Goal: Book appointment/travel/reservation

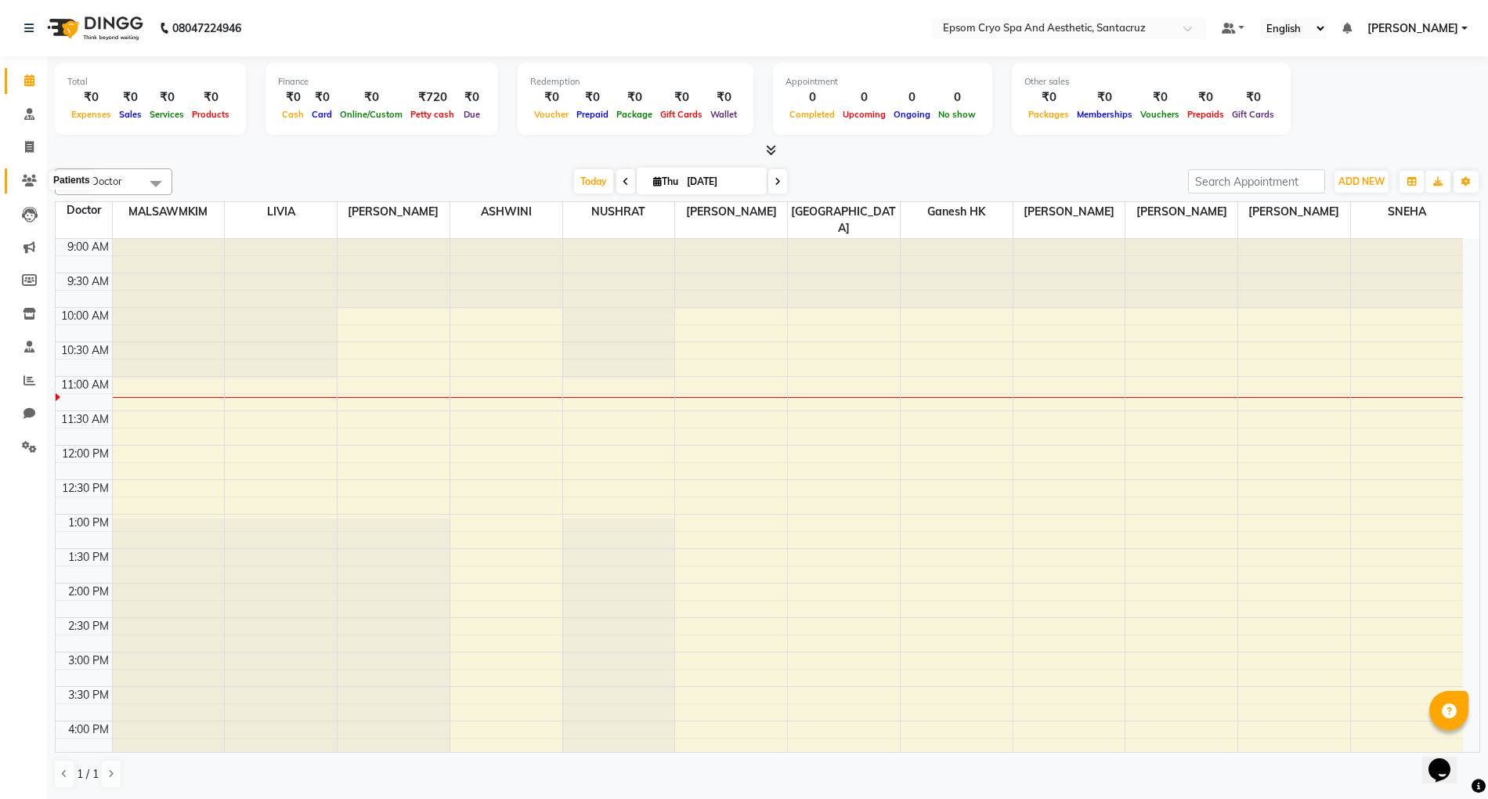
click at [28, 185] on icon at bounding box center [29, 181] width 15 height 12
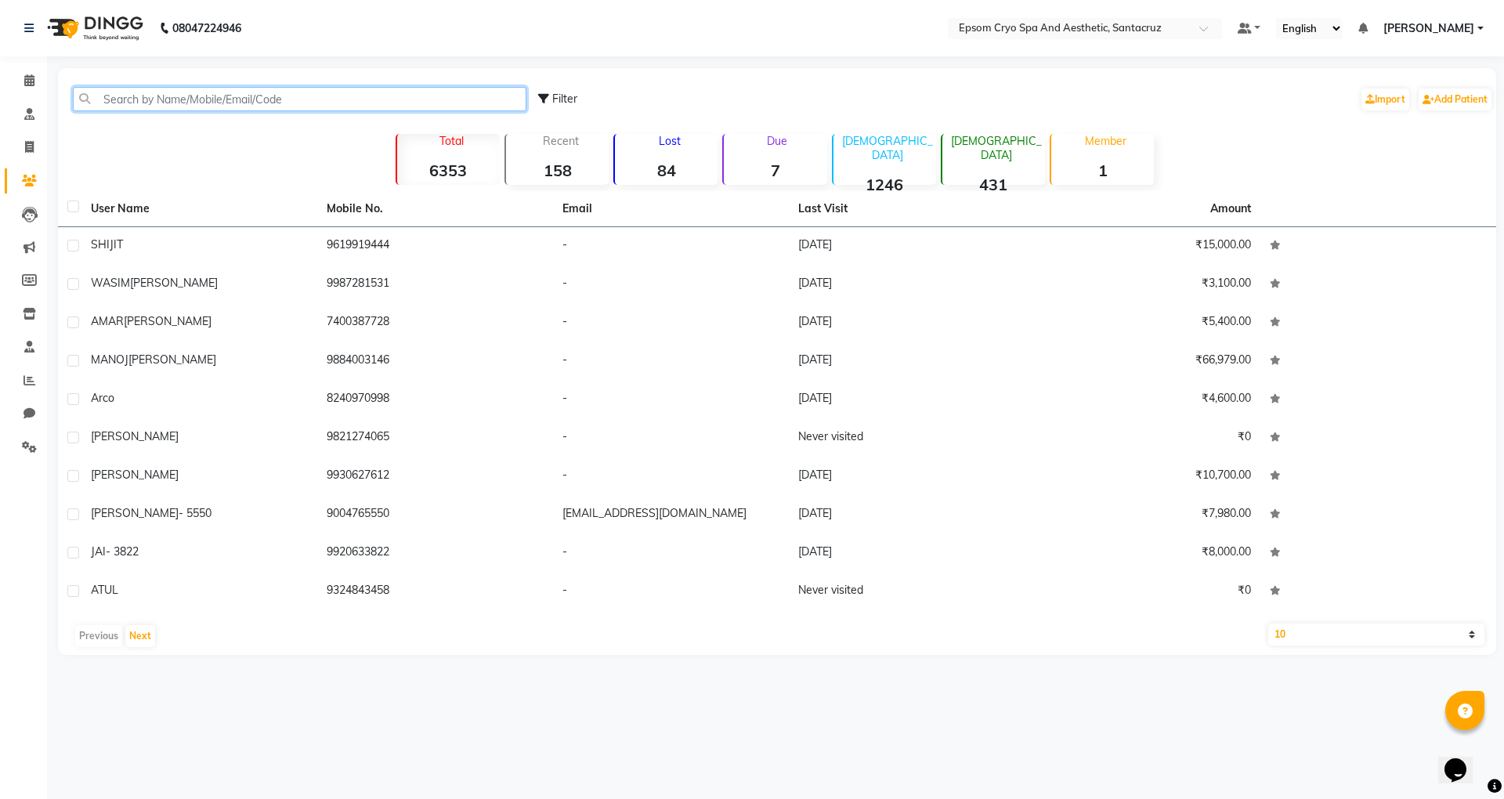
click at [154, 107] on input "text" at bounding box center [300, 99] width 454 height 24
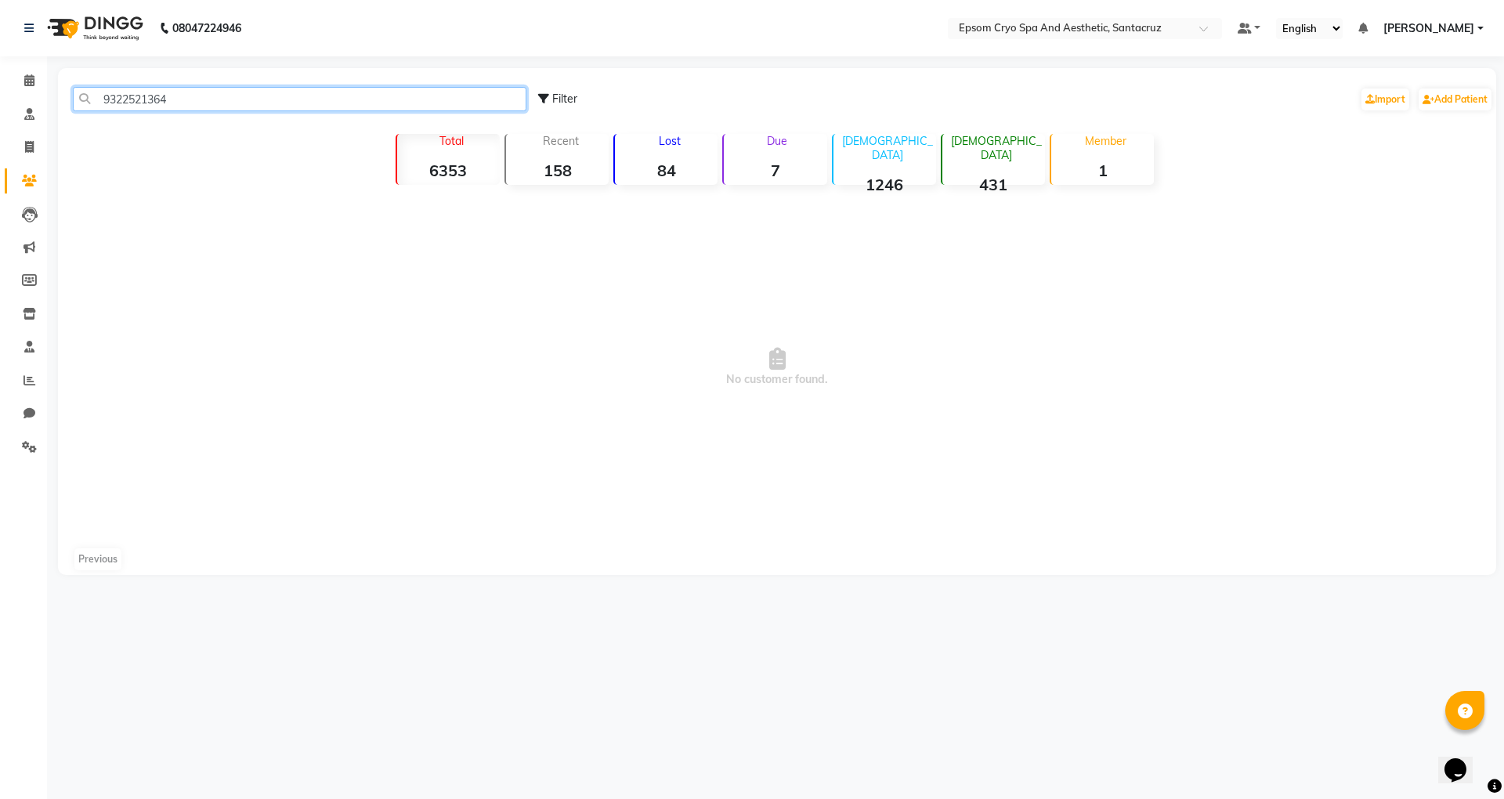
drag, startPoint x: 189, startPoint y: 99, endPoint x: 99, endPoint y: 101, distance: 90.1
click at [99, 101] on input "9322521364" at bounding box center [300, 99] width 454 height 24
type input "9322521364"
click at [28, 68] on link "Calendar" at bounding box center [24, 81] width 38 height 26
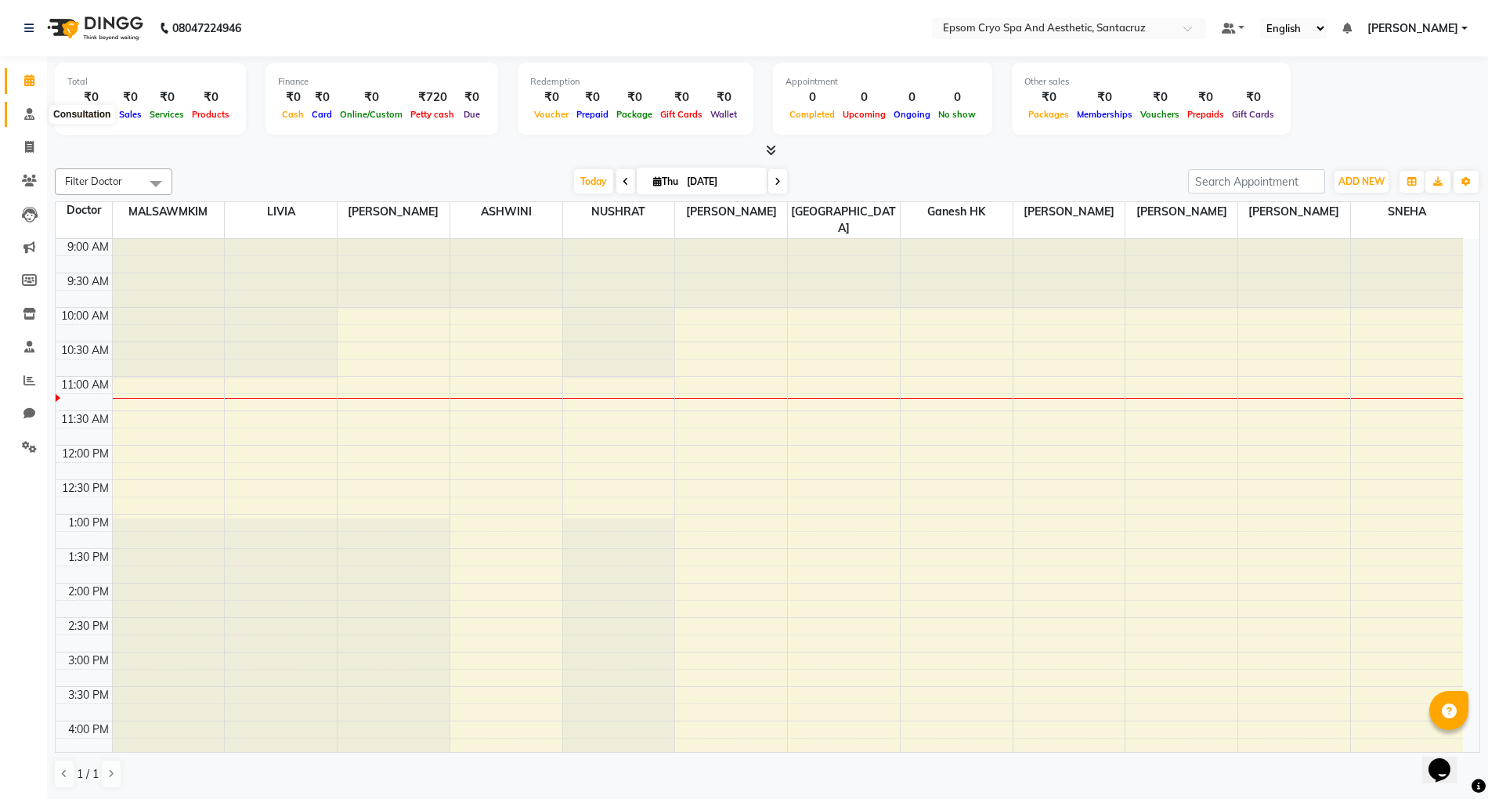
click at [29, 108] on icon at bounding box center [29, 114] width 10 height 12
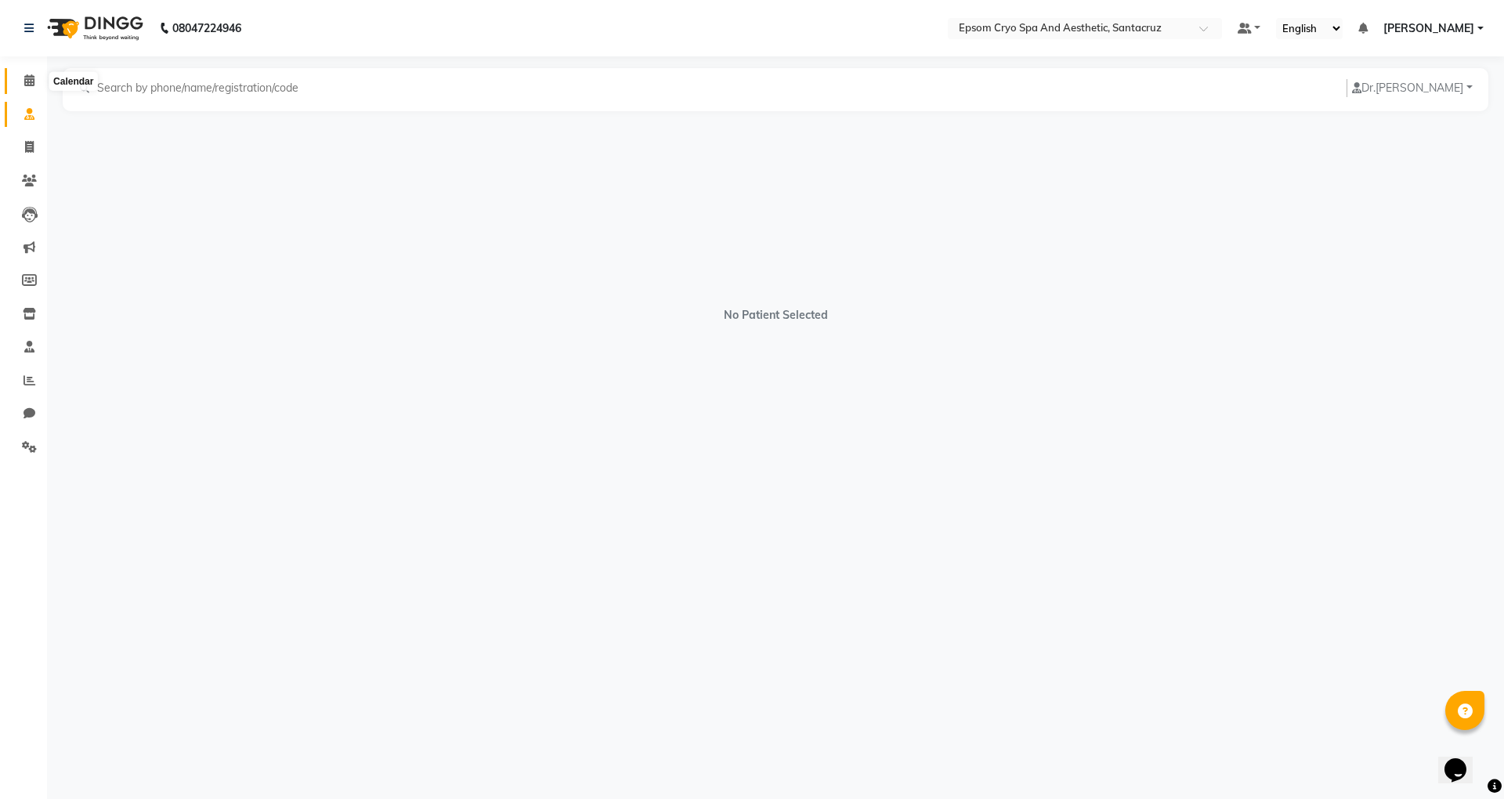
click at [29, 77] on icon at bounding box center [29, 80] width 10 height 12
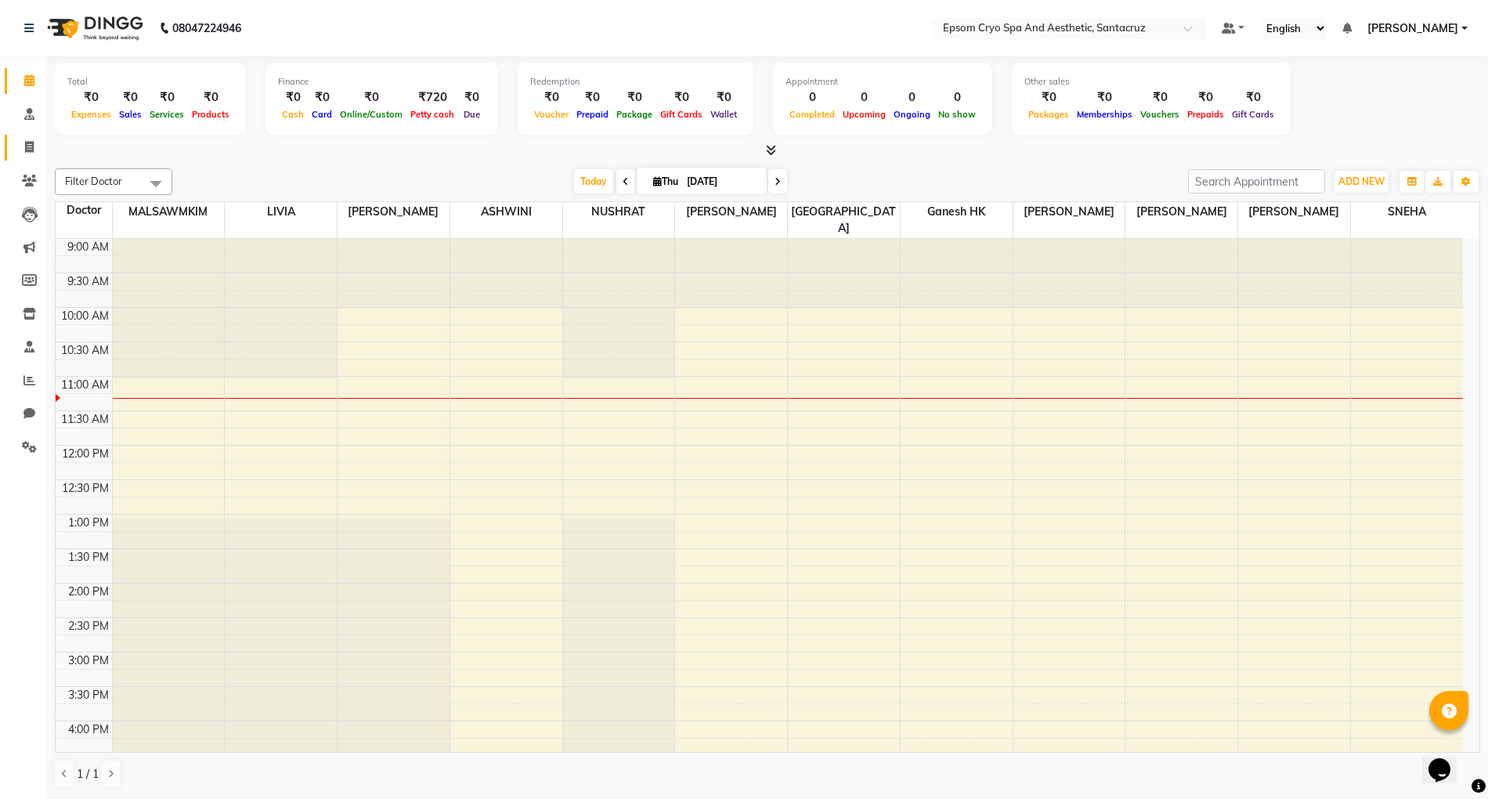
click at [23, 157] on link "Invoice" at bounding box center [24, 148] width 38 height 26
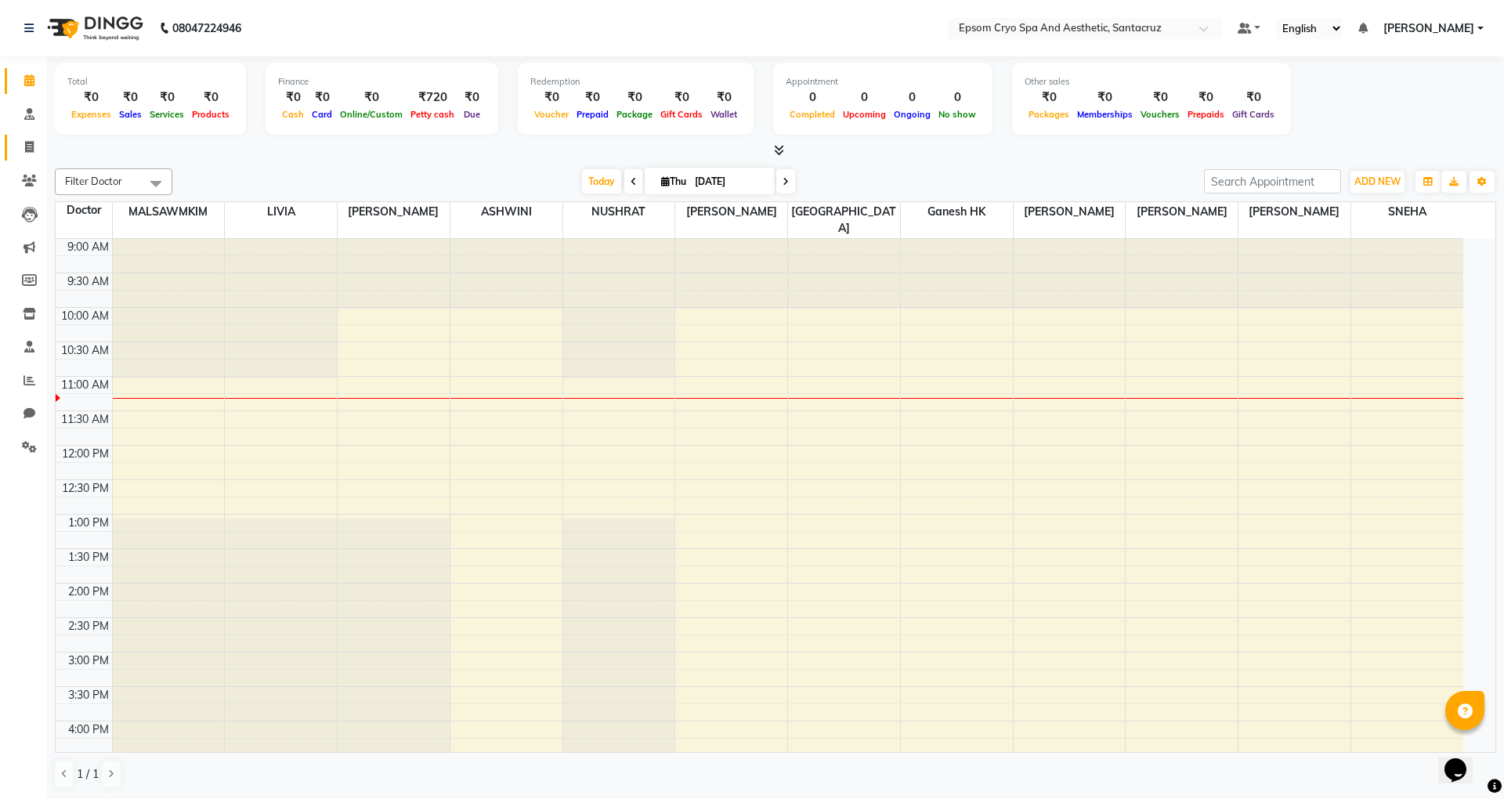
select select "8028"
select select "service"
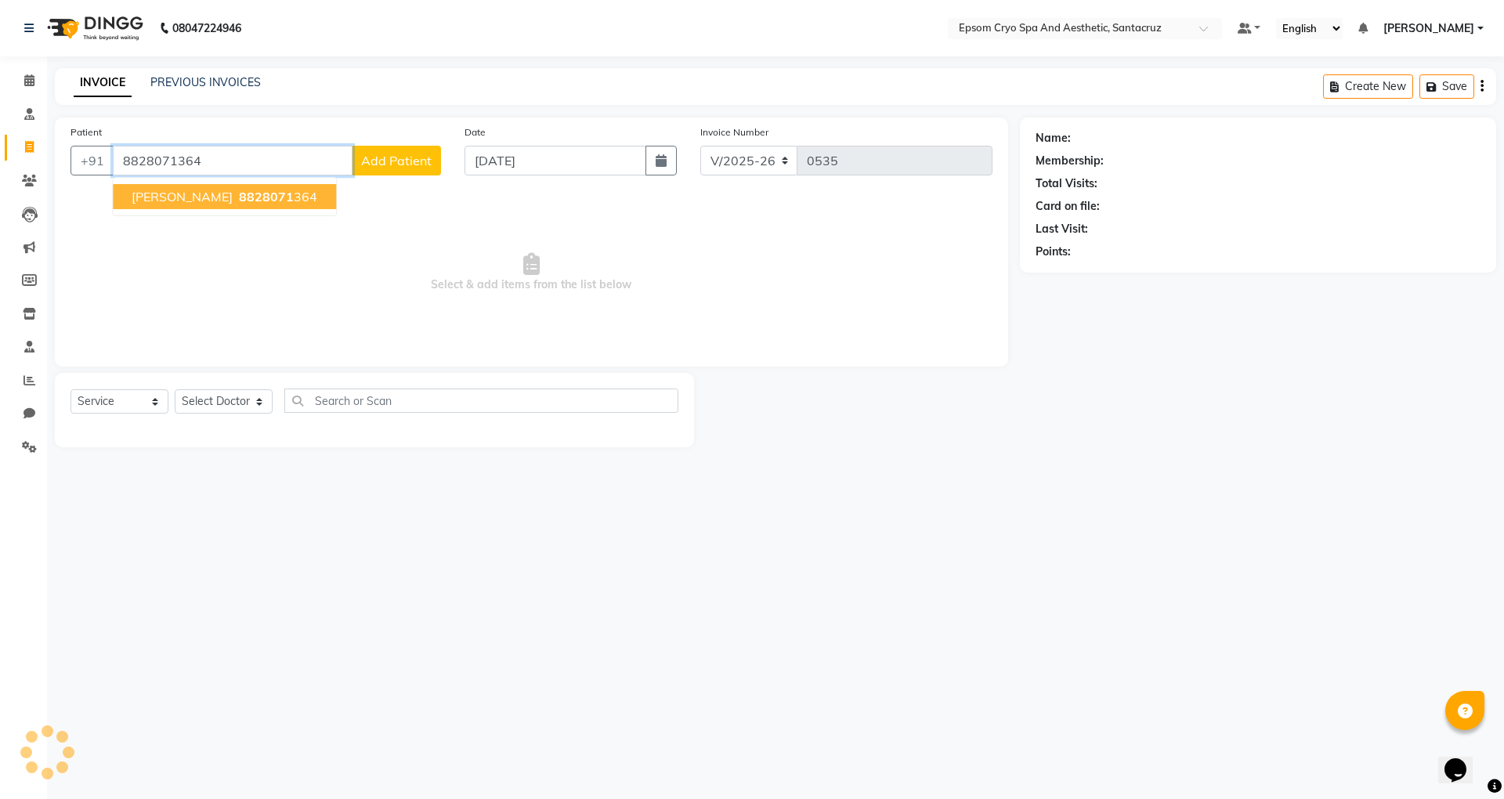
type input "8828071364"
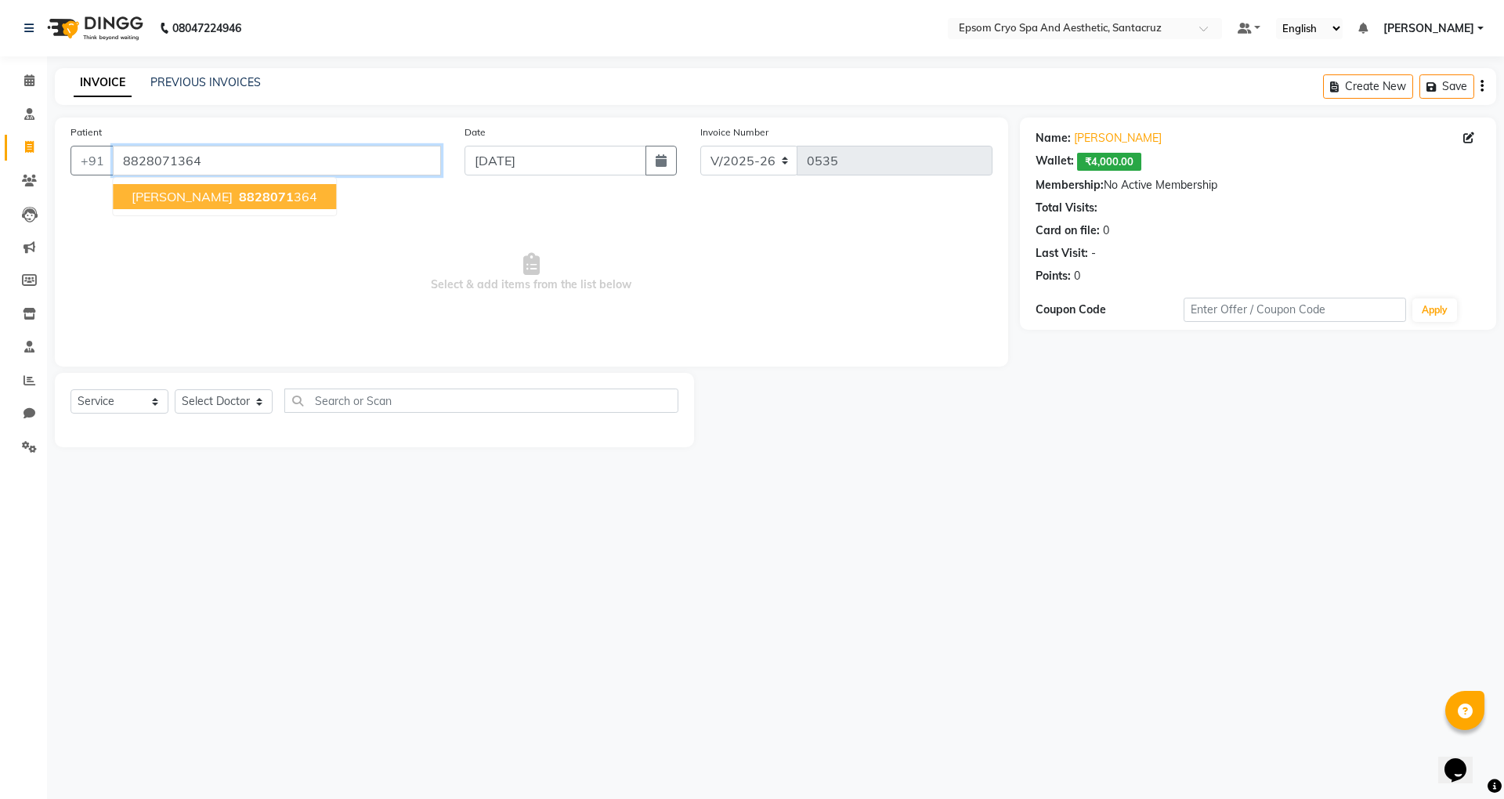
drag, startPoint x: 121, startPoint y: 160, endPoint x: 230, endPoint y: 157, distance: 109.7
click at [230, 157] on input "8828071364" at bounding box center [277, 161] width 328 height 30
click at [30, 168] on link "Patients" at bounding box center [24, 181] width 38 height 26
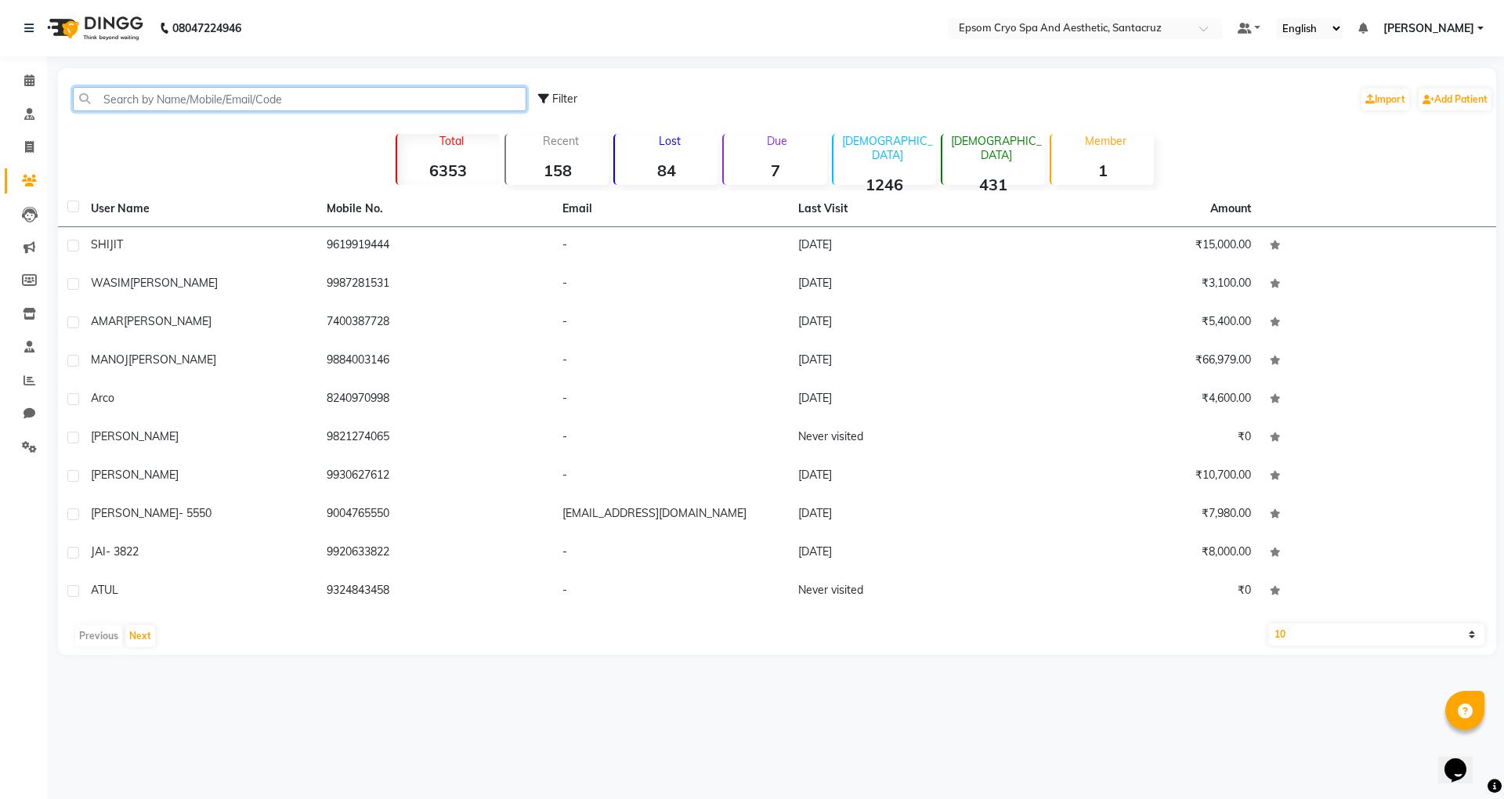
click at [172, 96] on input "text" at bounding box center [300, 99] width 454 height 24
paste input "8828071364"
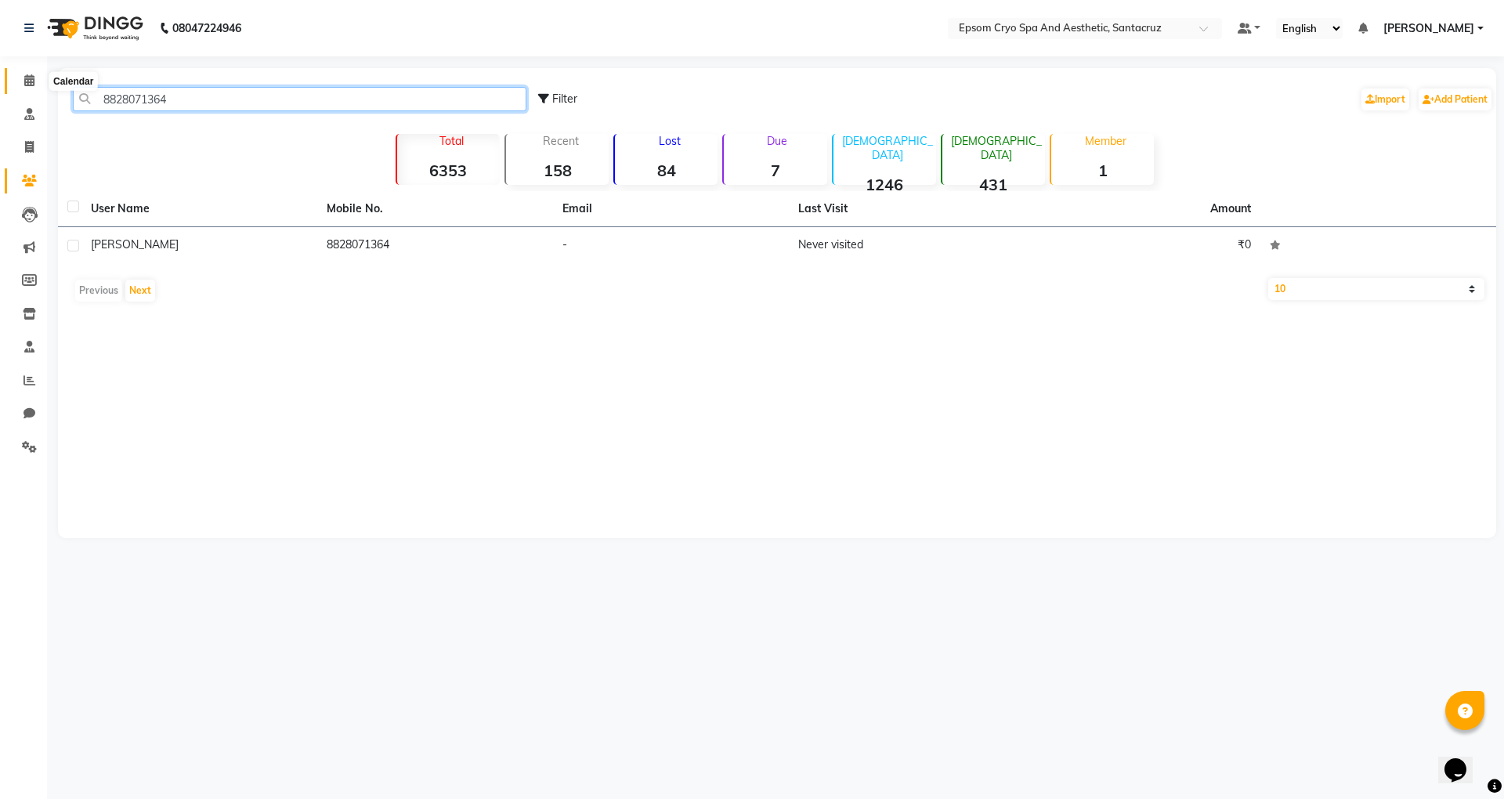
type input "8828071364"
click at [33, 79] on icon at bounding box center [29, 80] width 10 height 12
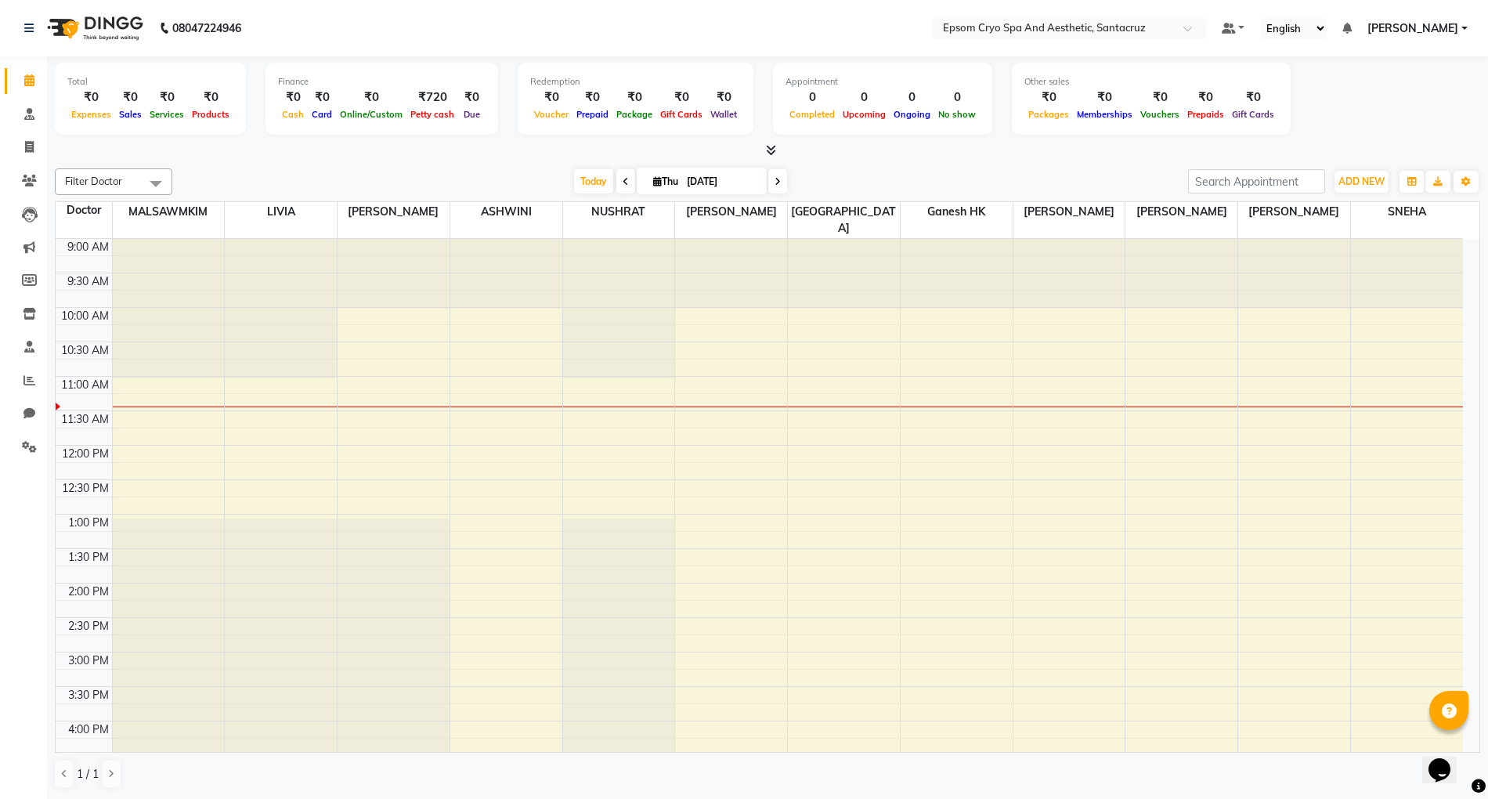
scroll to position [104, 0]
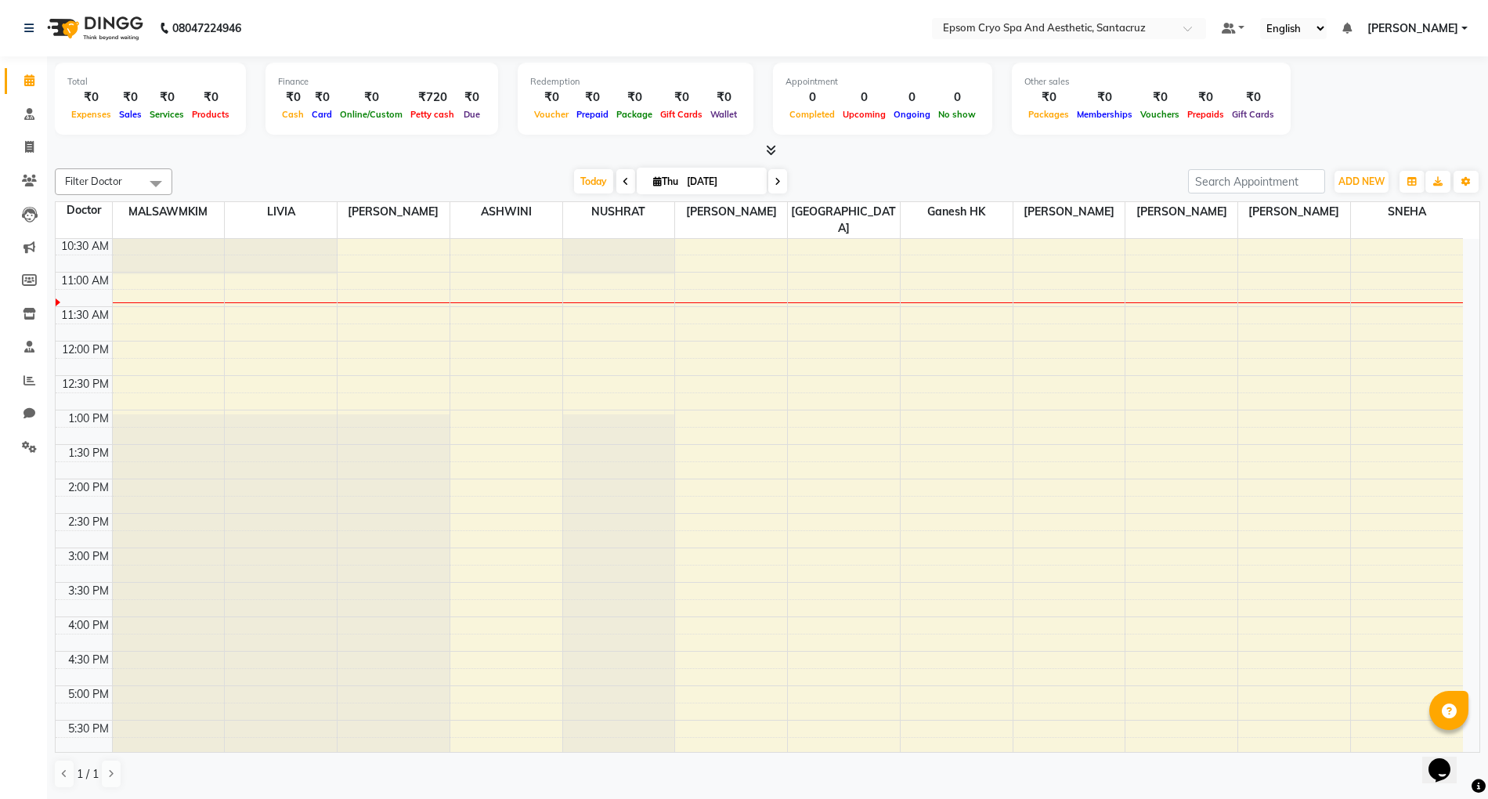
click at [164, 135] on div at bounding box center [169, 135] width 112 height 0
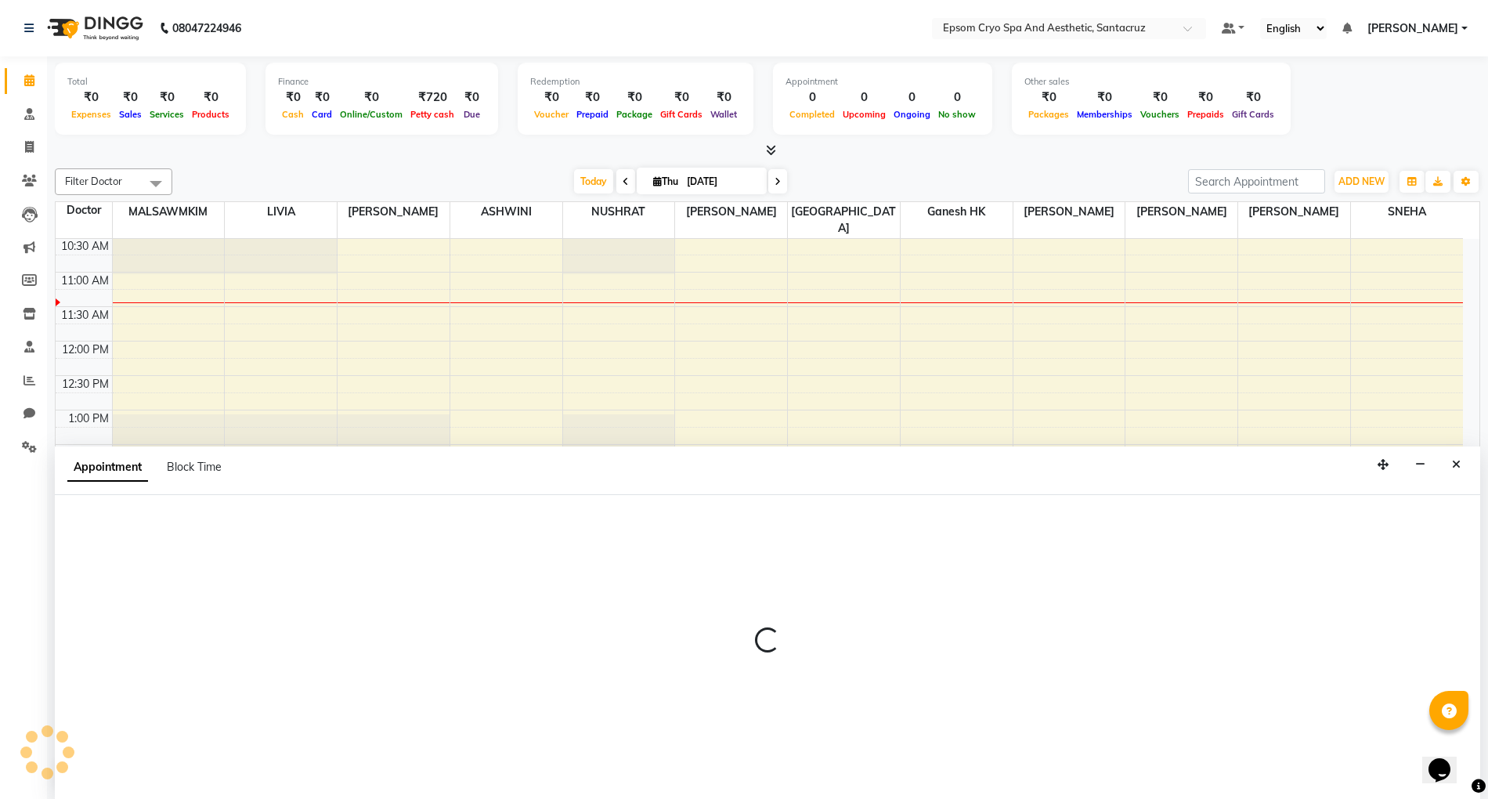
scroll to position [1, 0]
select select "72609"
select select "930"
select select "tentative"
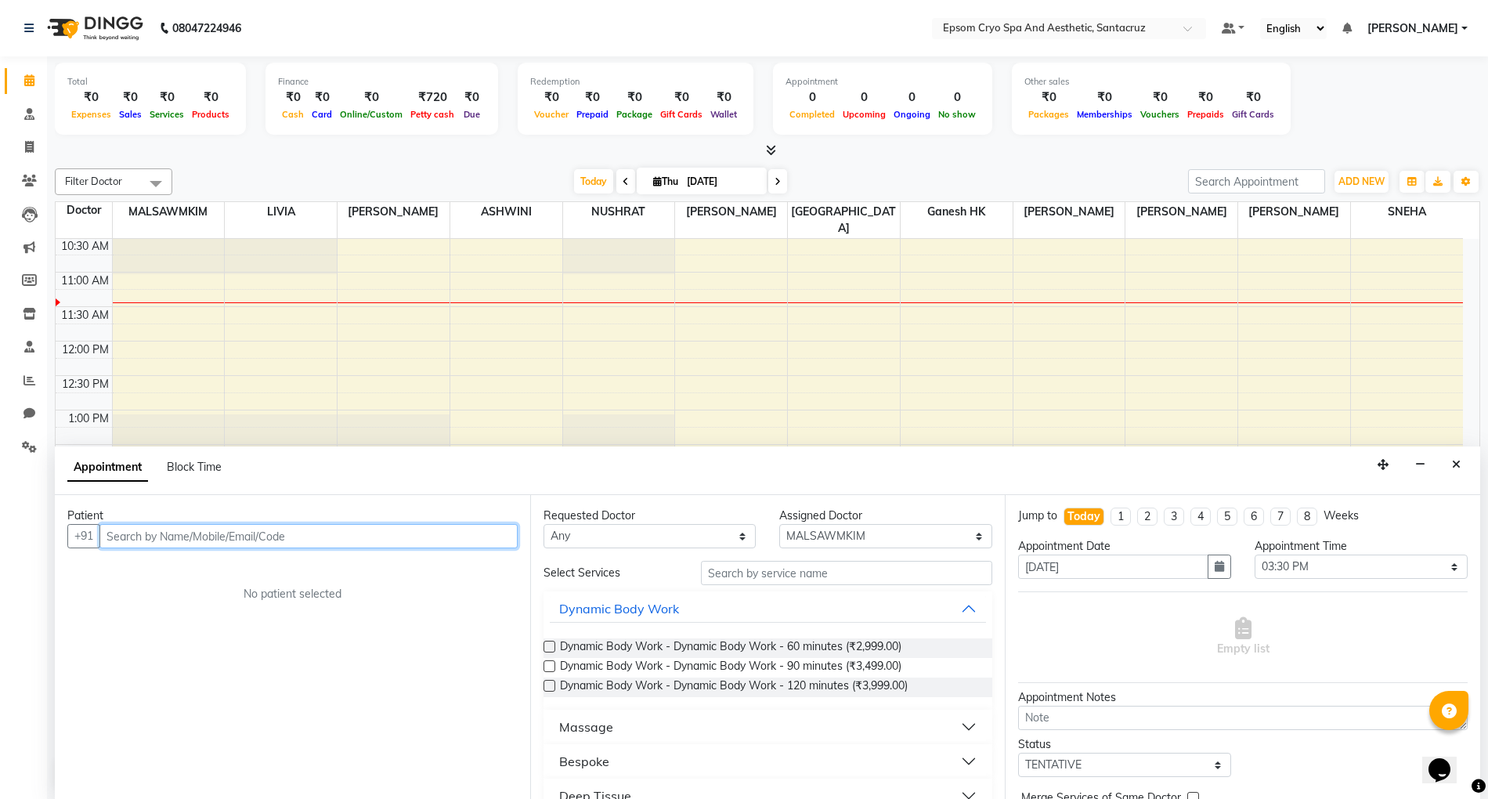
paste input "8828071364"
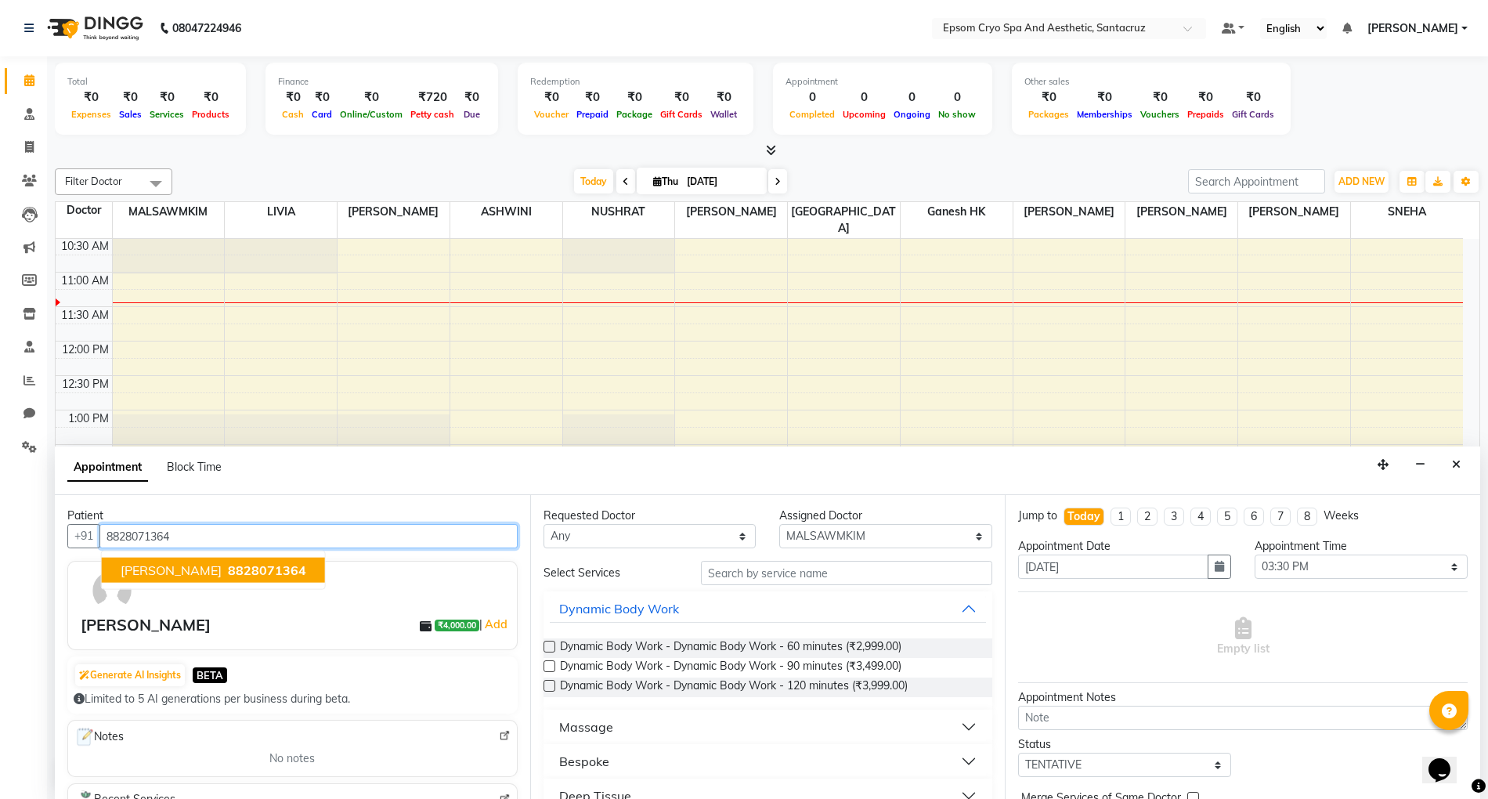
click at [229, 574] on span "8828071364" at bounding box center [267, 570] width 78 height 16
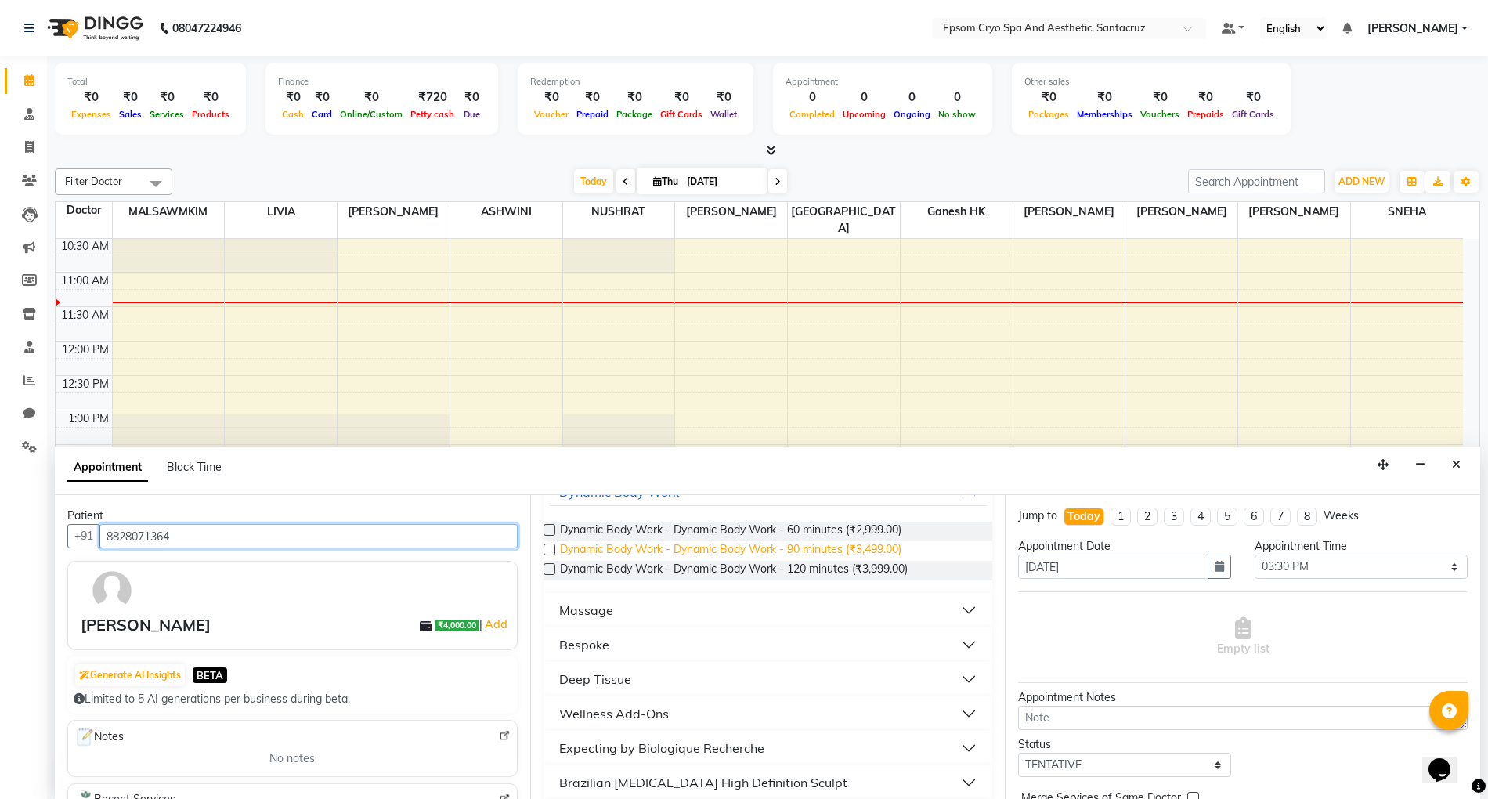
scroll to position [104, 0]
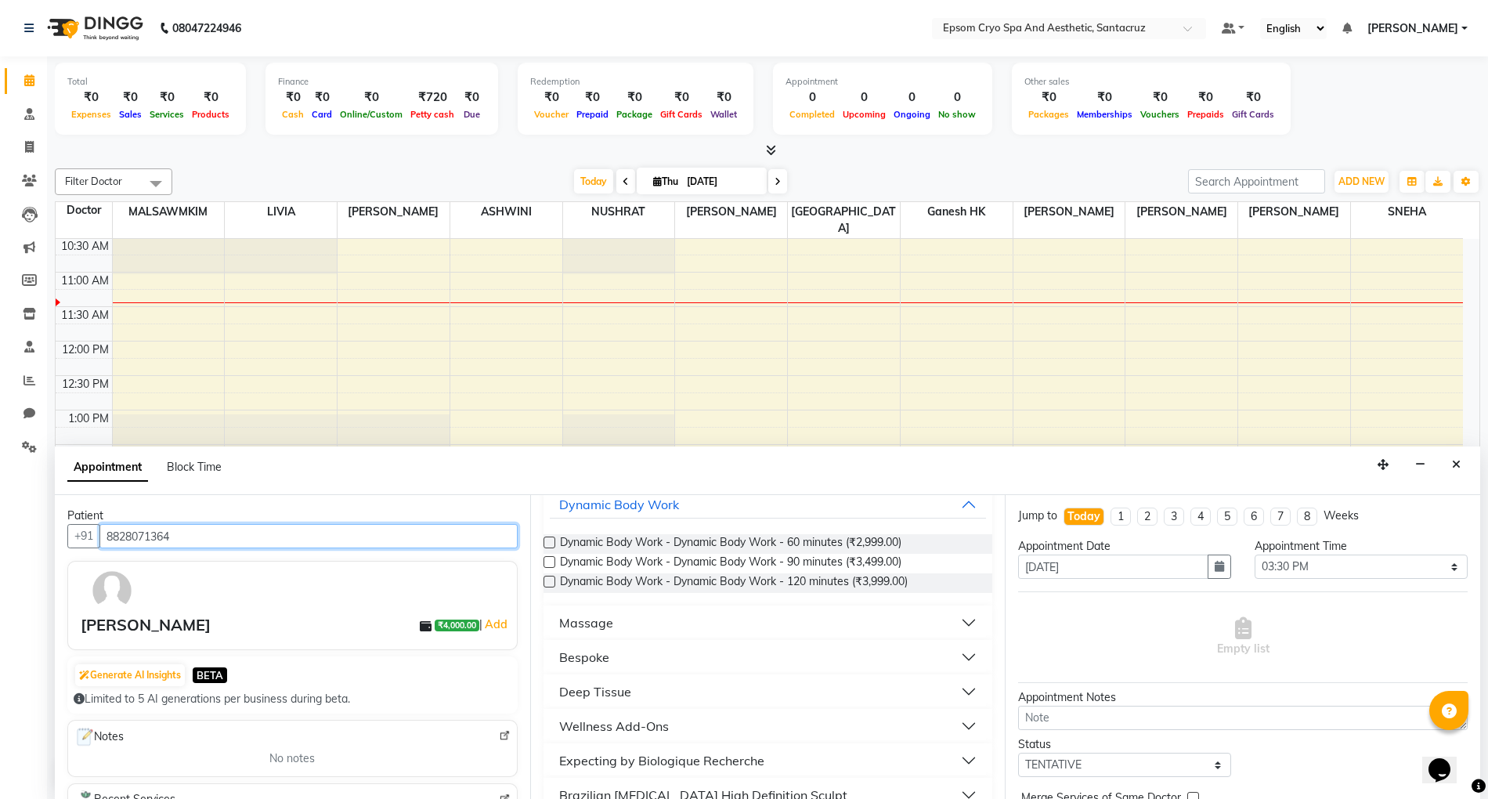
type input "8828071364"
click at [549, 542] on label at bounding box center [550, 543] width 12 height 12
click at [549, 542] on input "checkbox" at bounding box center [549, 544] width 10 height 10
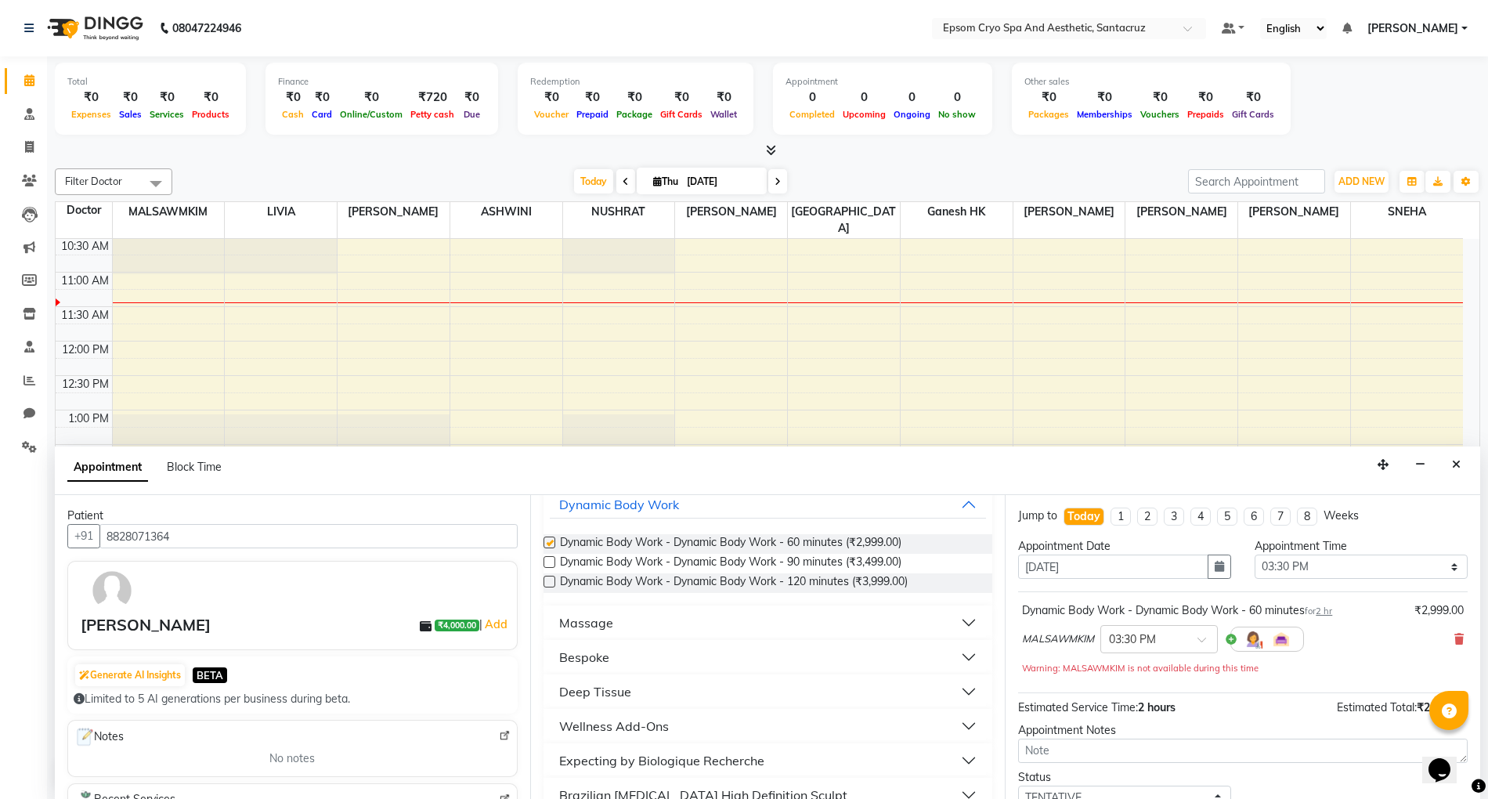
checkbox input "false"
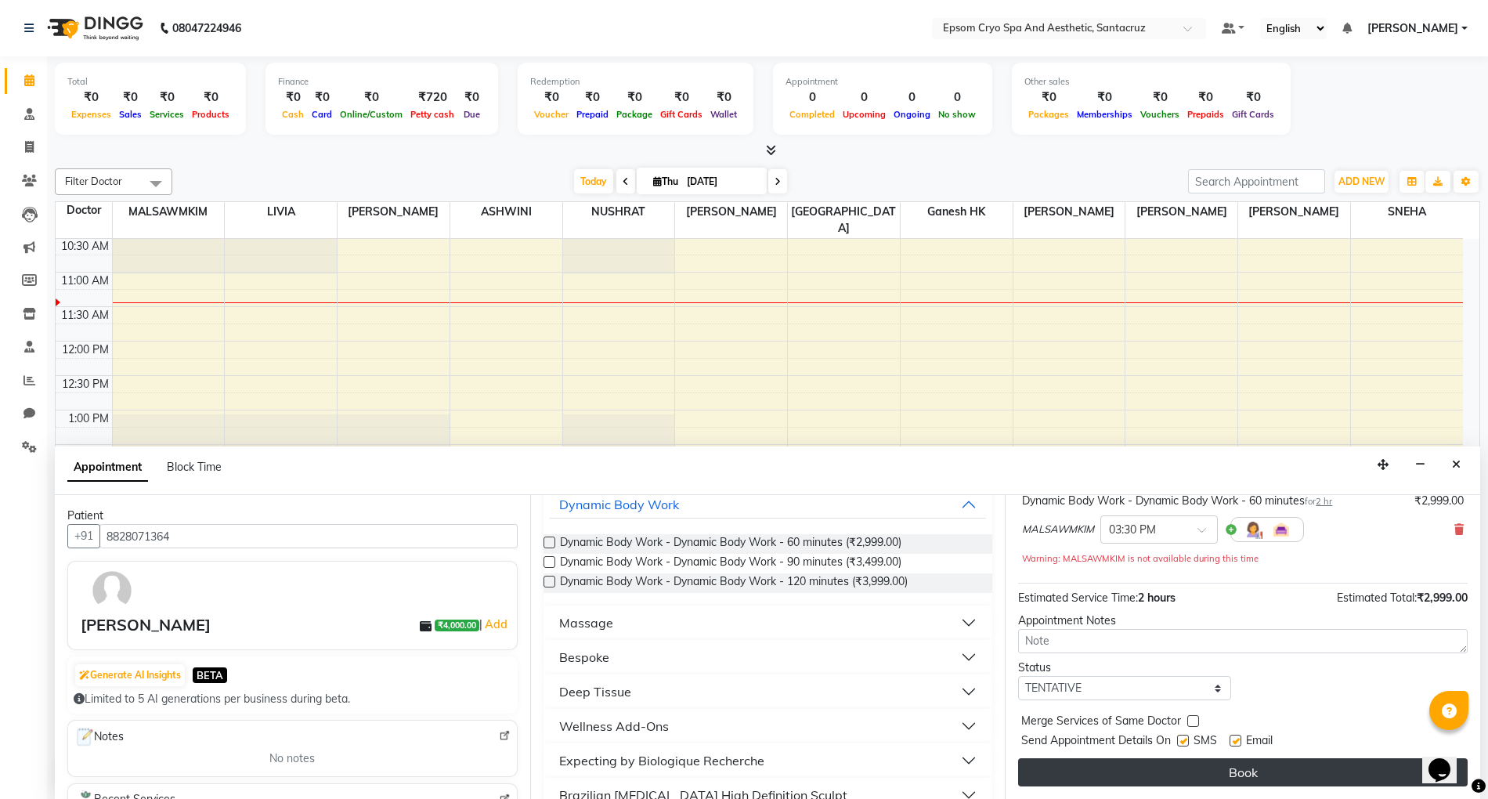
click at [1154, 771] on button "Book" at bounding box center [1243, 772] width 450 height 28
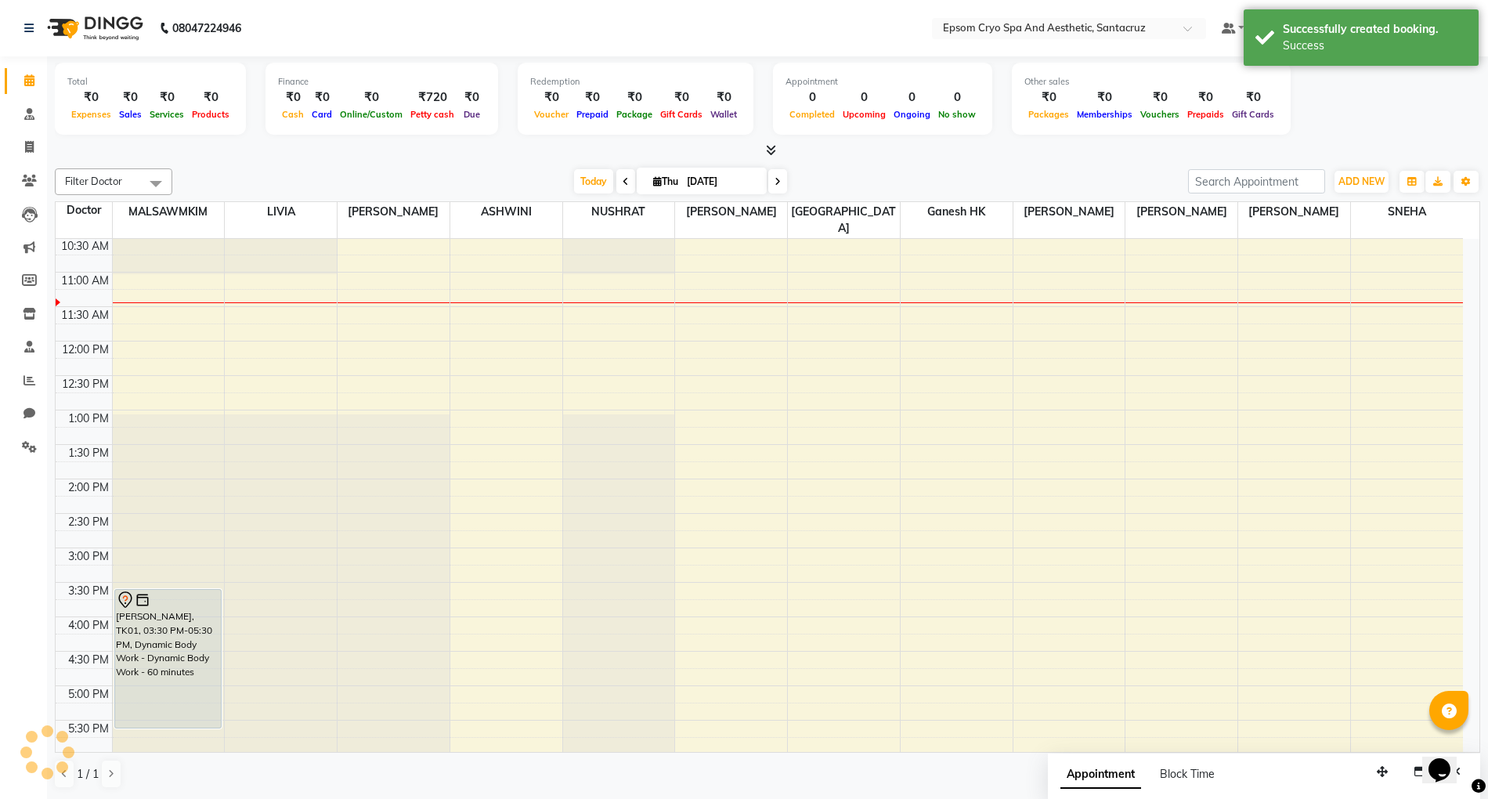
scroll to position [0, 0]
click at [38, 119] on span at bounding box center [29, 115] width 27 height 18
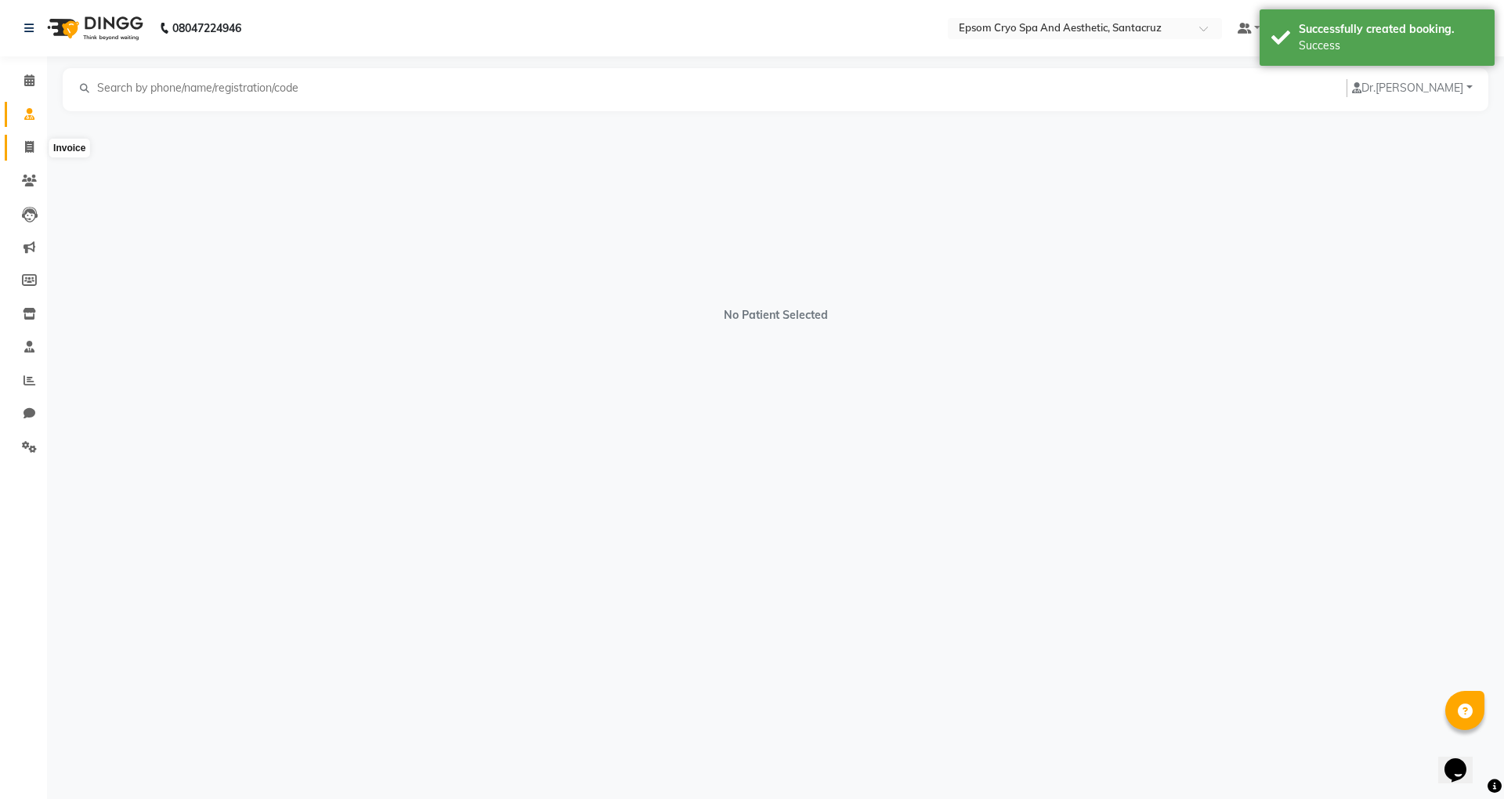
click at [28, 148] on icon at bounding box center [29, 147] width 9 height 12
select select "8028"
select select "service"
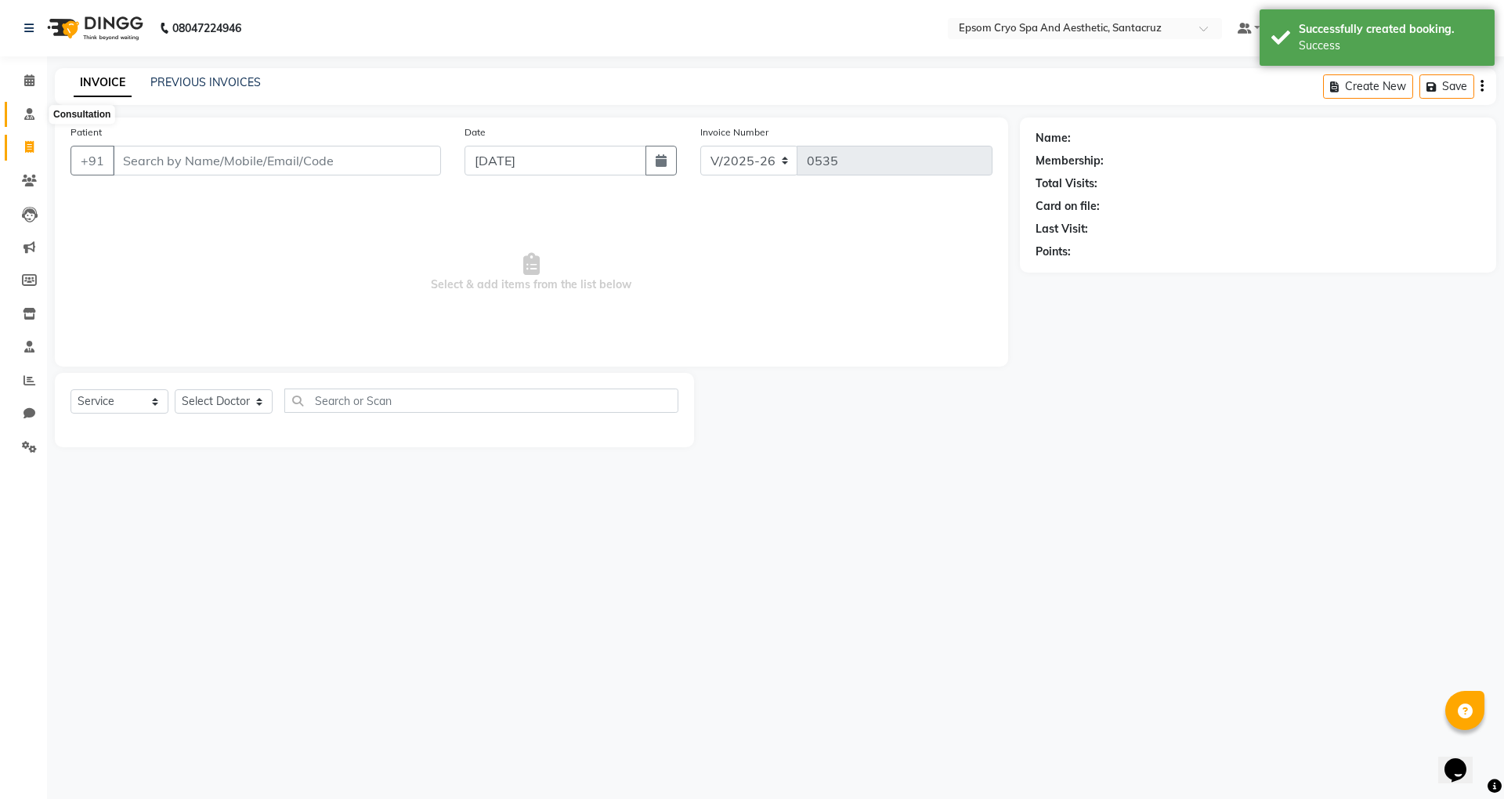
click at [27, 108] on icon at bounding box center [29, 114] width 10 height 12
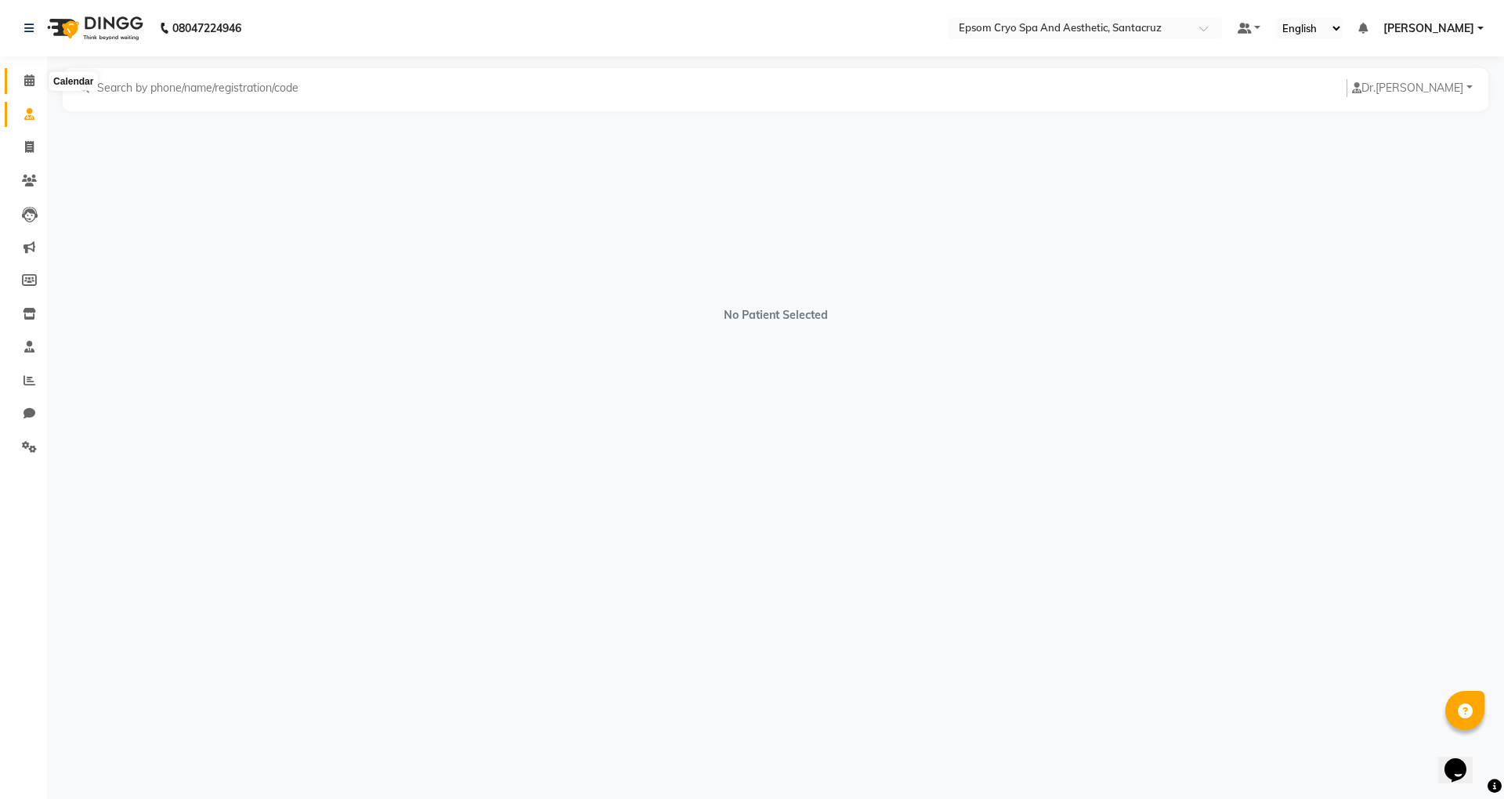
click at [31, 80] on icon at bounding box center [29, 80] width 10 height 12
